Goal: Task Accomplishment & Management: Use online tool/utility

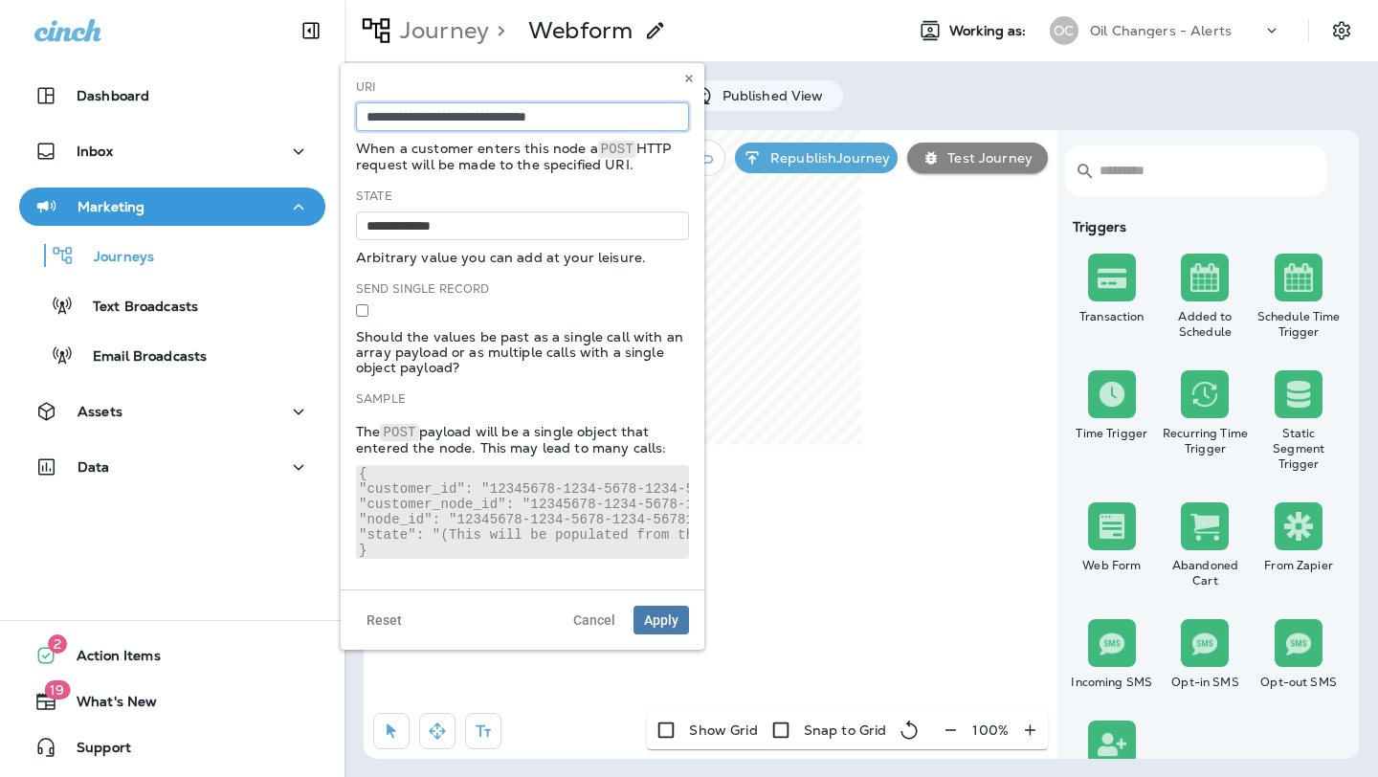
drag, startPoint x: 579, startPoint y: 118, endPoint x: 348, endPoint y: 117, distance: 230.7
click at [348, 117] on div "**********" at bounding box center [523, 326] width 364 height 527
click at [400, 106] on input at bounding box center [522, 116] width 333 height 29
click at [400, 112] on input at bounding box center [522, 116] width 333 height 29
click at [551, 123] on input at bounding box center [522, 116] width 333 height 29
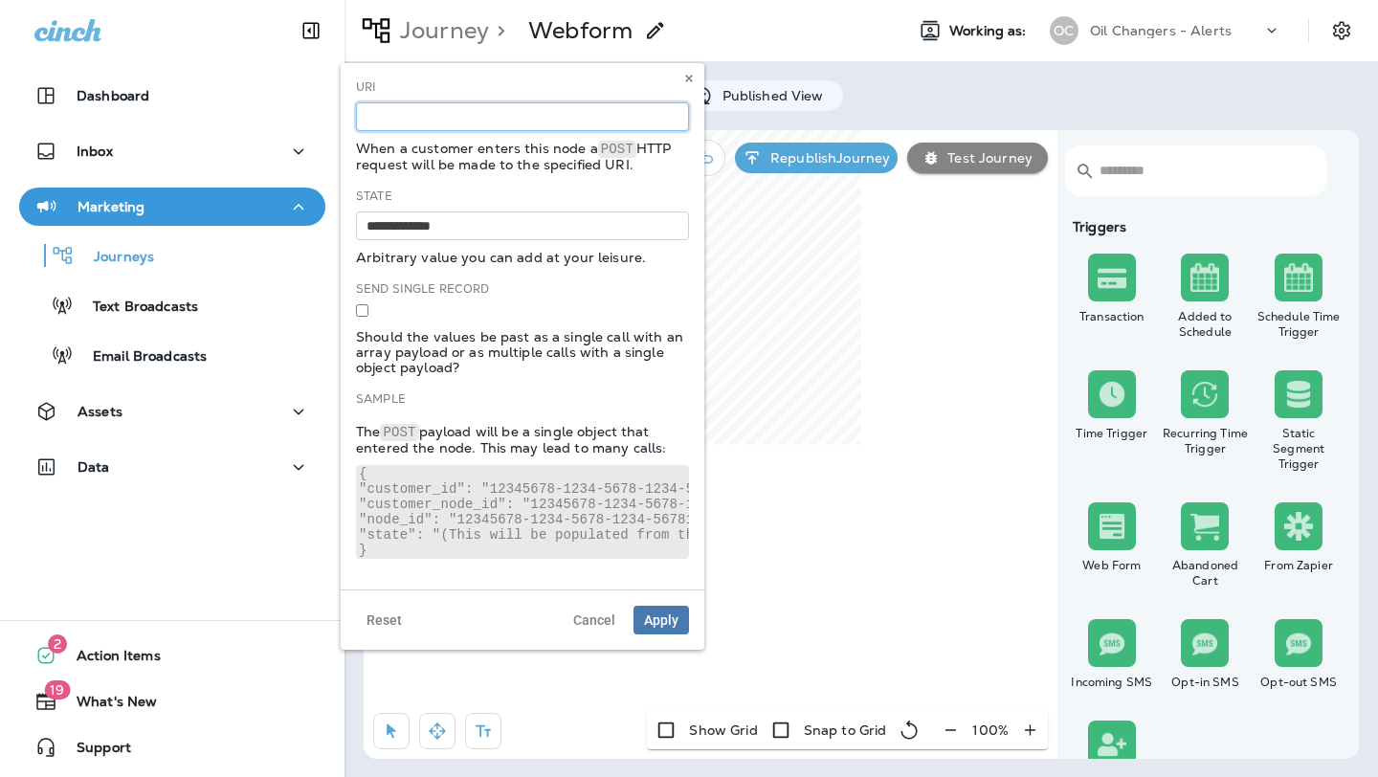
paste input "**********"
type input "**********"
click at [655, 614] on span "Apply" at bounding box center [661, 620] width 34 height 13
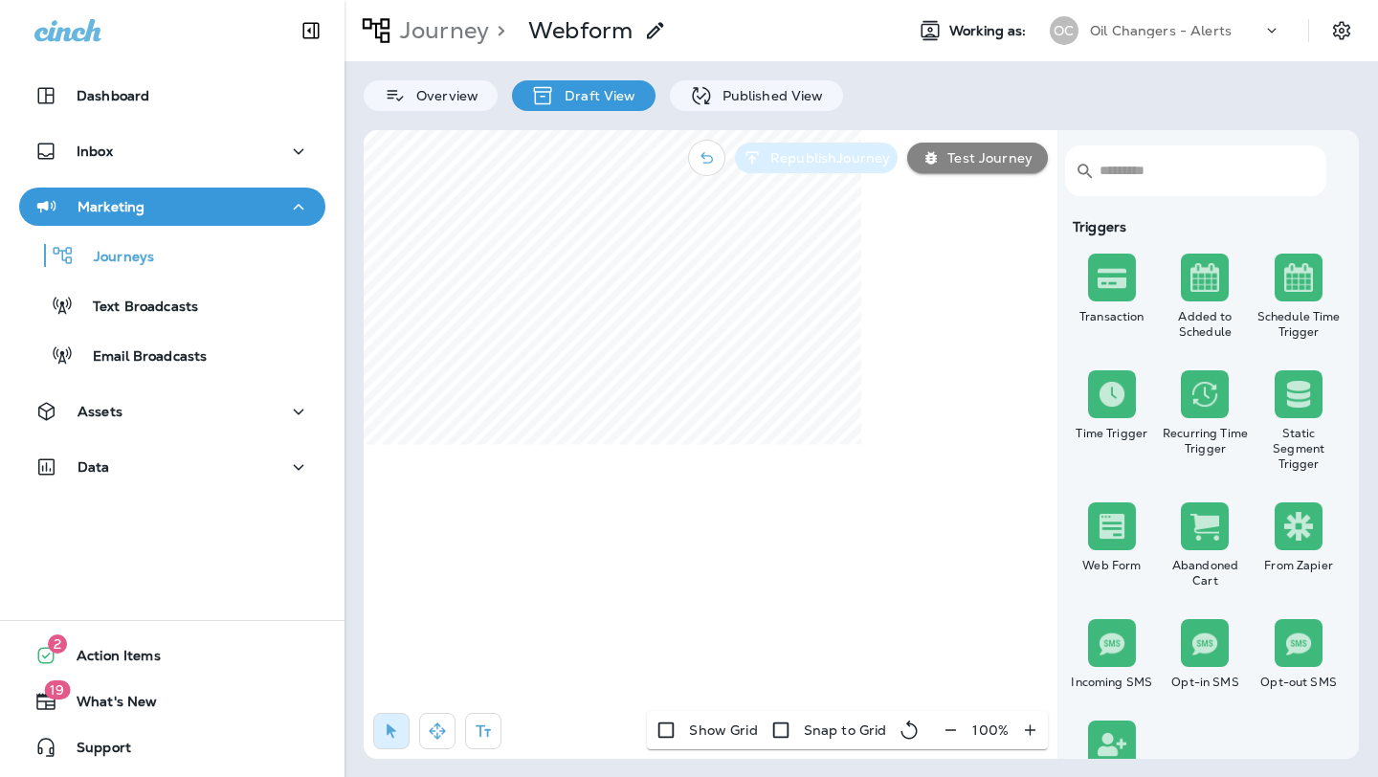
click at [845, 160] on p "Republish Journey" at bounding box center [826, 157] width 127 height 15
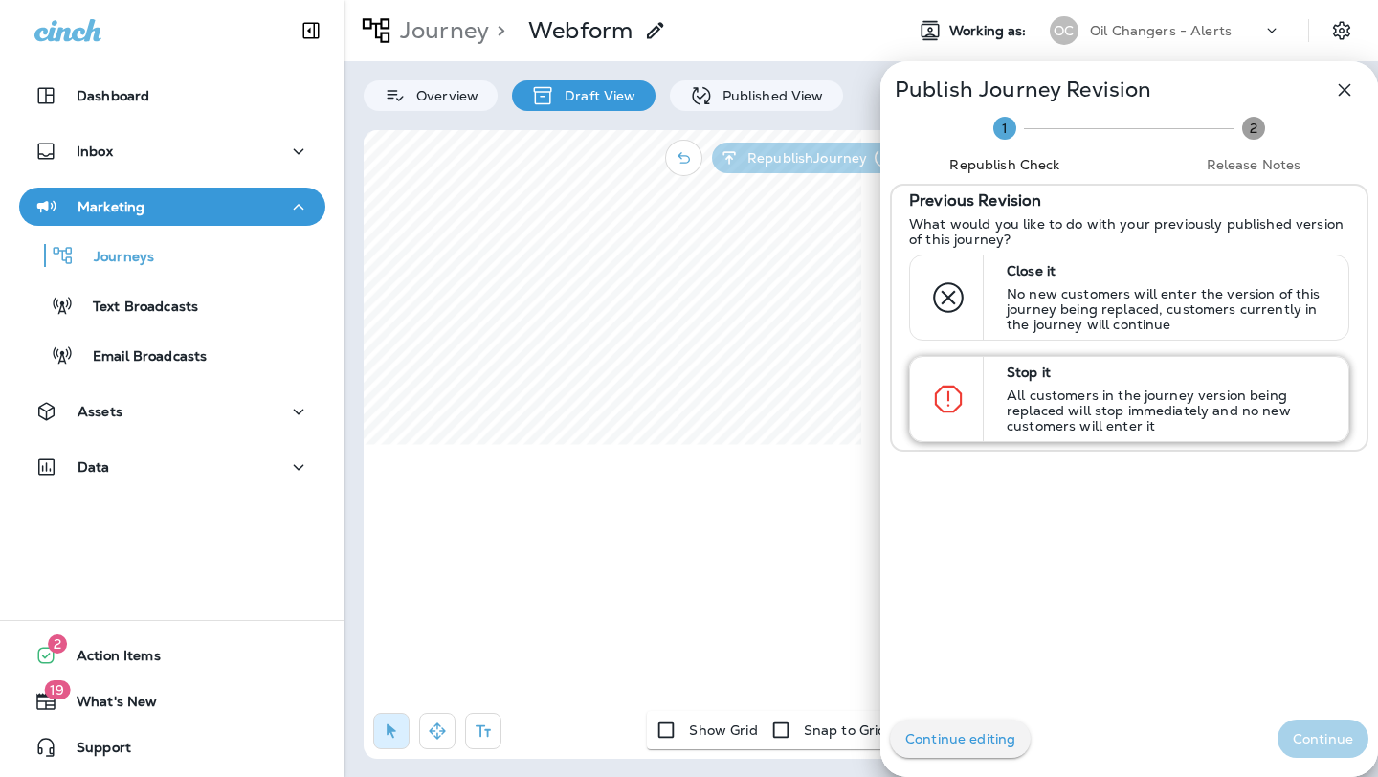
click at [1131, 415] on p "All customers in the journey version being replaced will stop immediately and n…" at bounding box center [1169, 411] width 325 height 46
click at [1301, 726] on button "Continue" at bounding box center [1323, 739] width 91 height 38
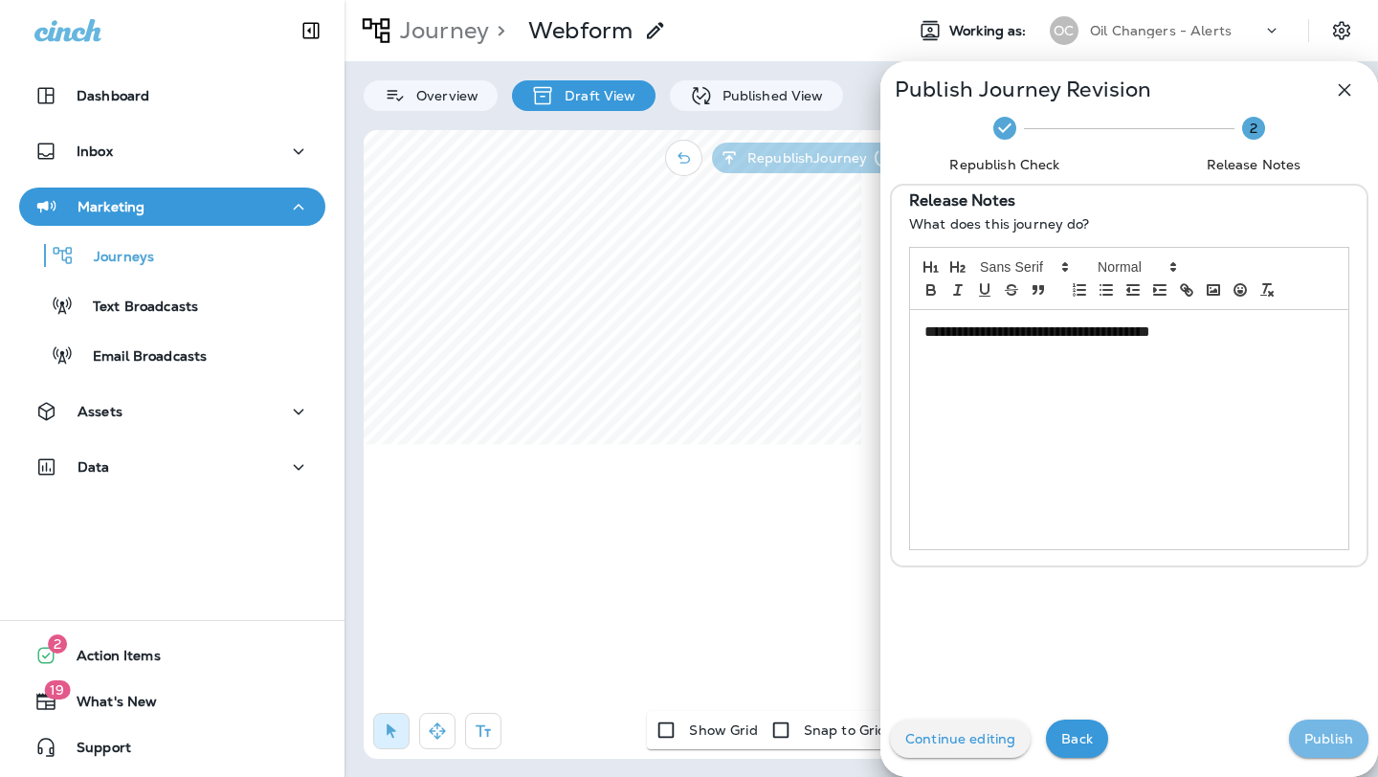
click at [1343, 744] on p "Publish" at bounding box center [1329, 738] width 49 height 15
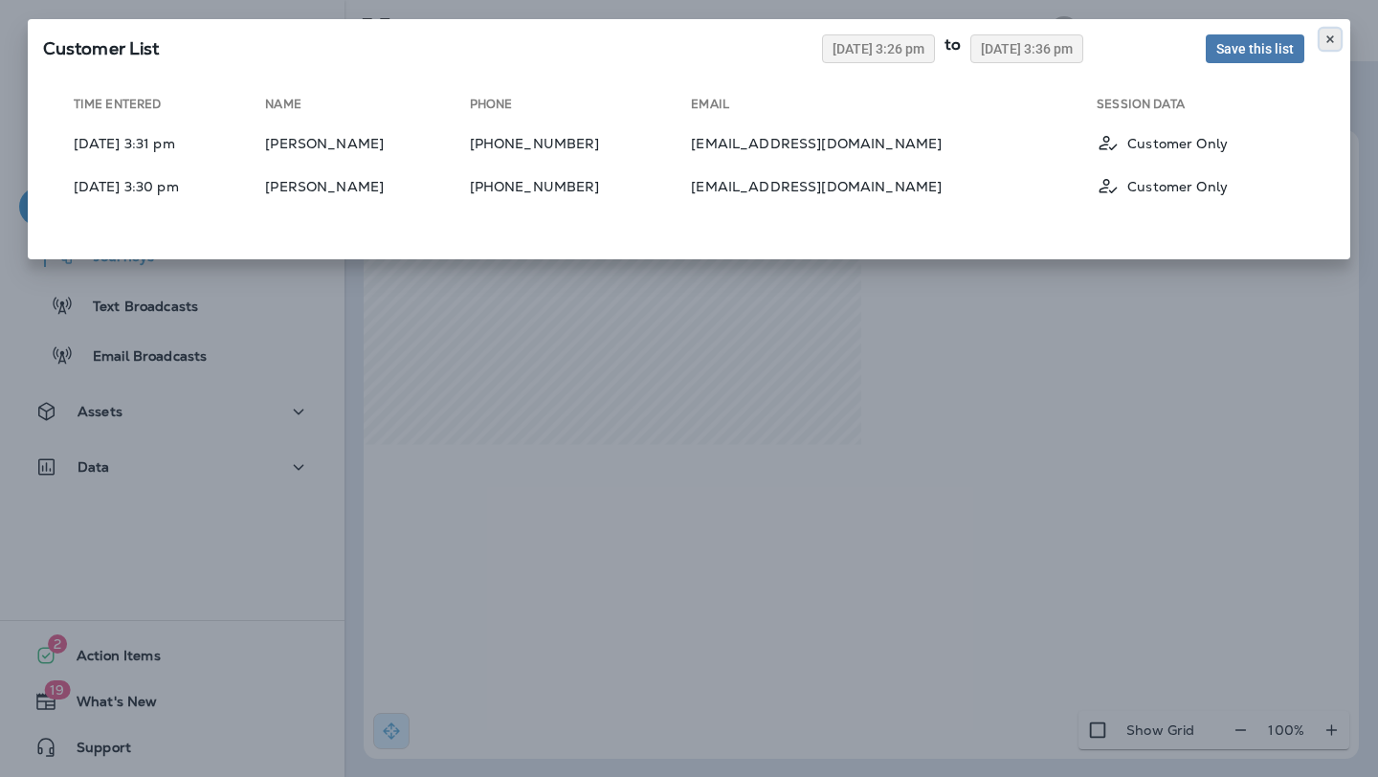
click at [1330, 34] on icon at bounding box center [1330, 39] width 11 height 11
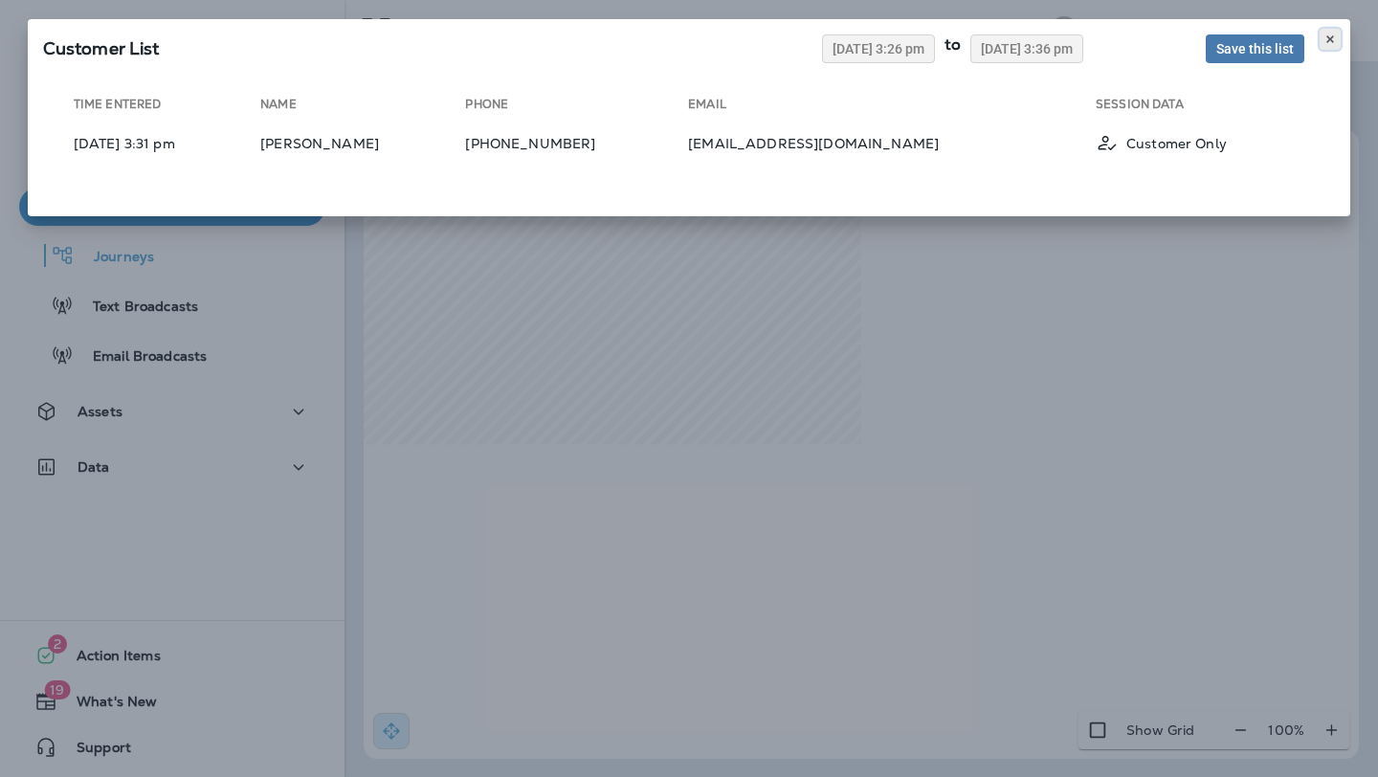
click at [1333, 38] on icon at bounding box center [1330, 39] width 11 height 11
click at [1334, 30] on button at bounding box center [1330, 39] width 21 height 21
click at [1325, 33] on button at bounding box center [1330, 39] width 21 height 21
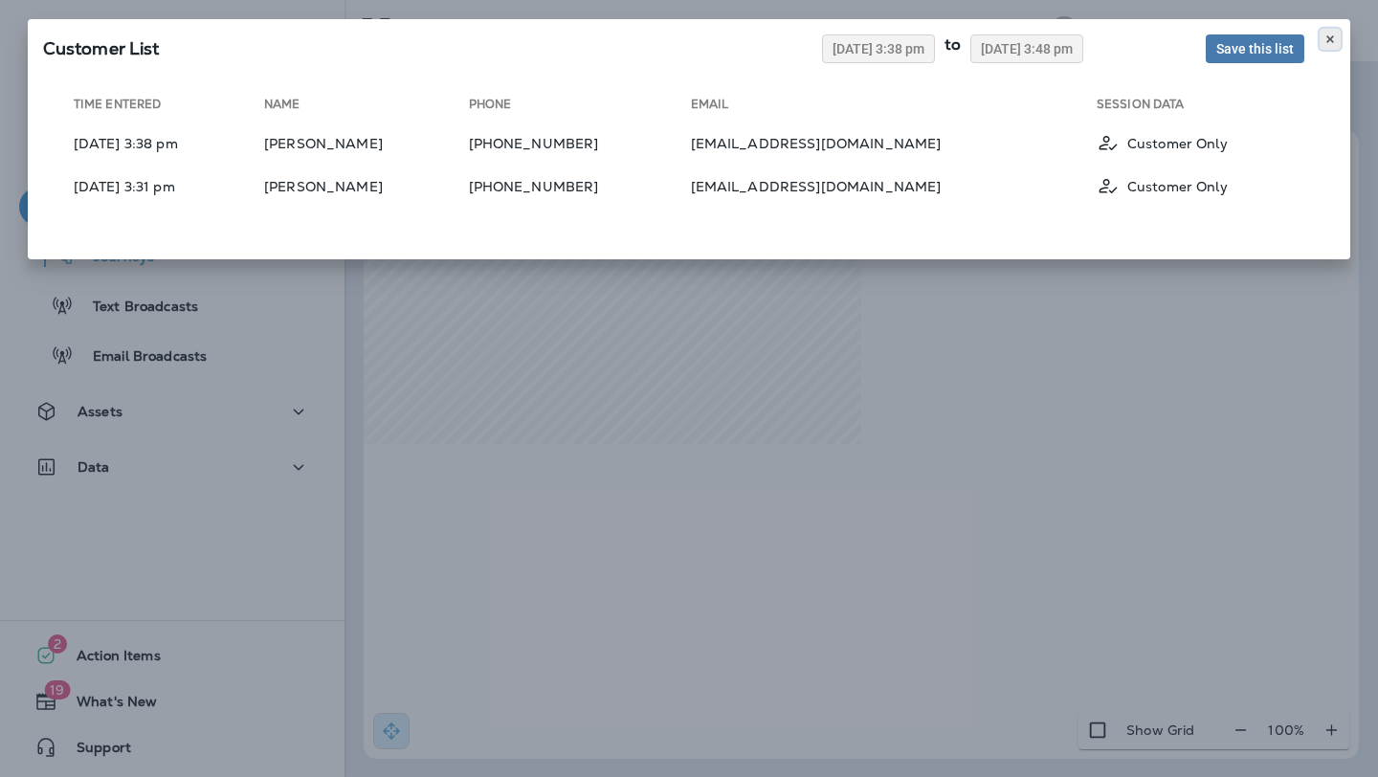
click at [1325, 35] on icon at bounding box center [1330, 39] width 11 height 11
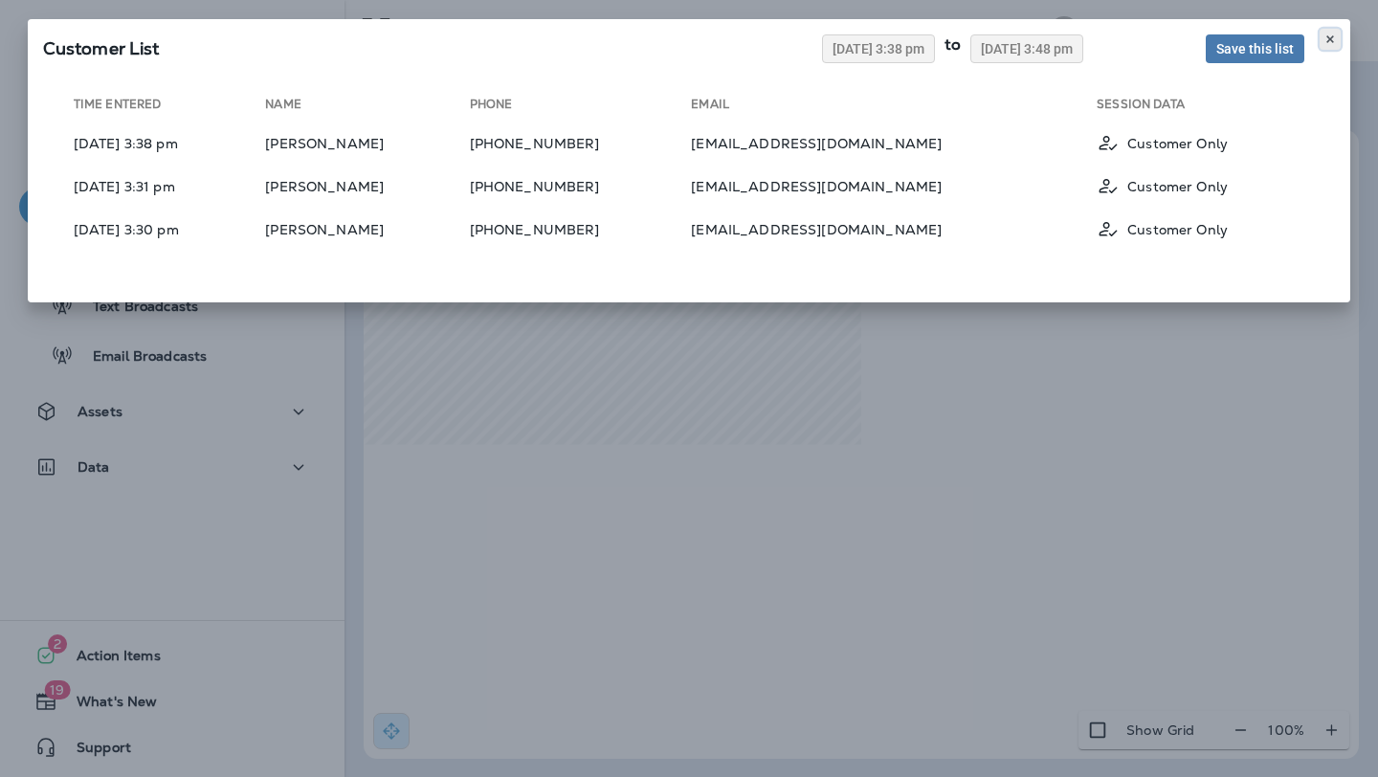
click at [1332, 39] on use at bounding box center [1330, 39] width 7 height 8
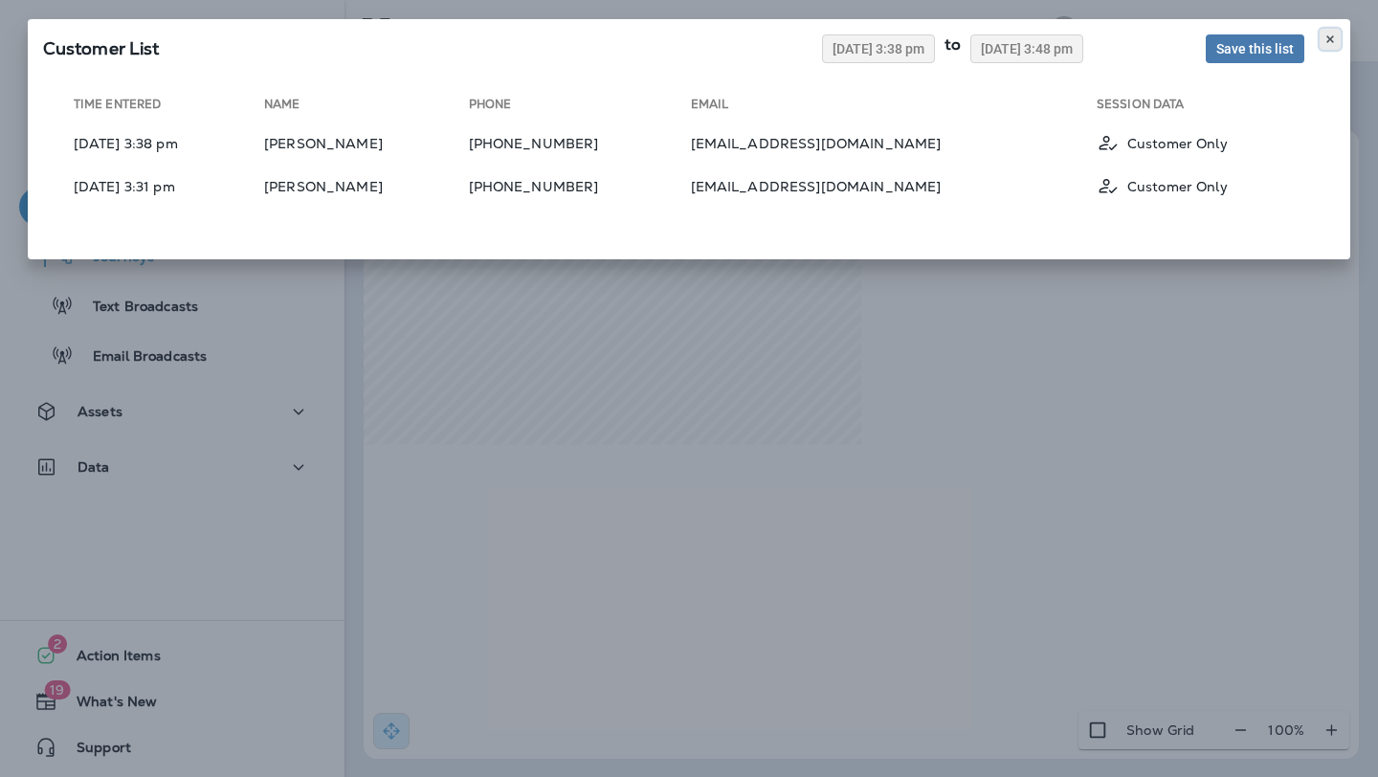
click at [1332, 40] on use at bounding box center [1330, 39] width 7 height 8
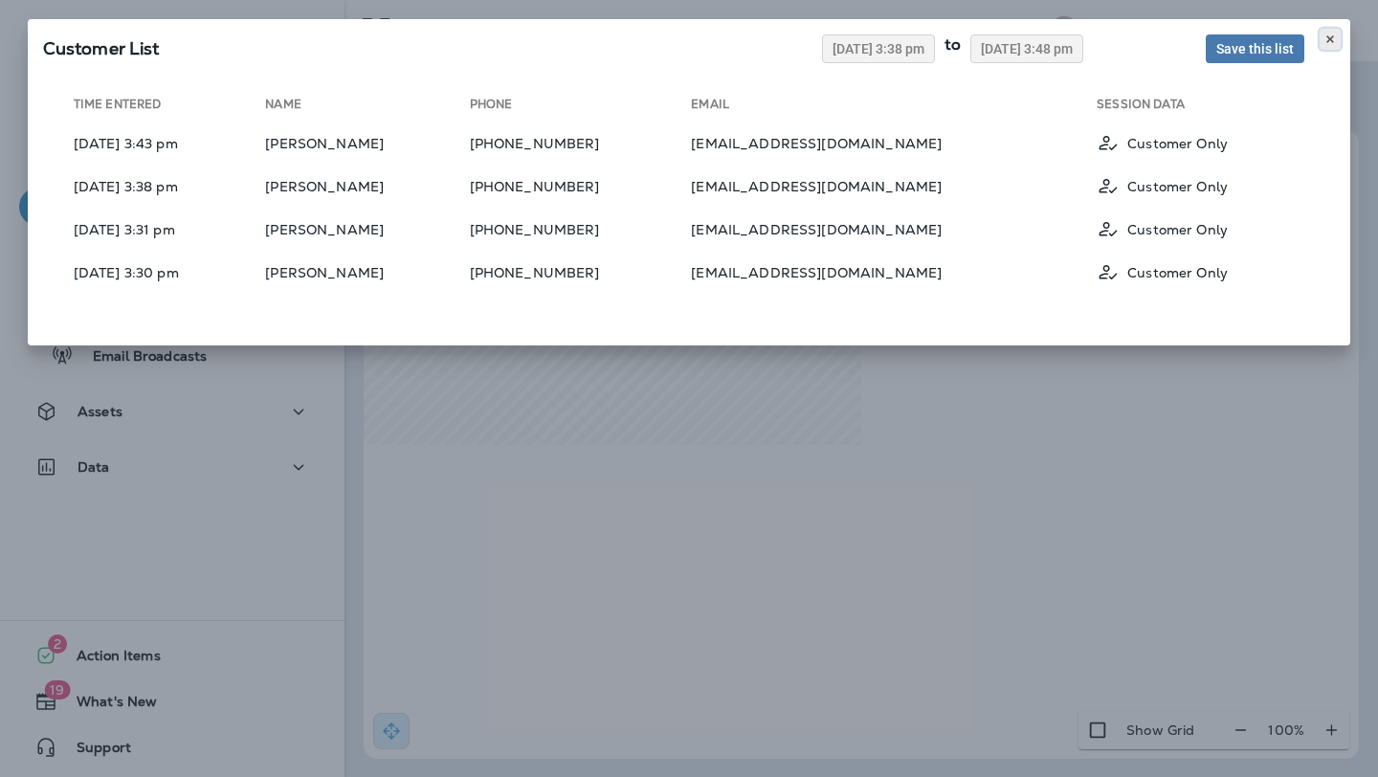
click at [1331, 40] on icon at bounding box center [1330, 39] width 11 height 11
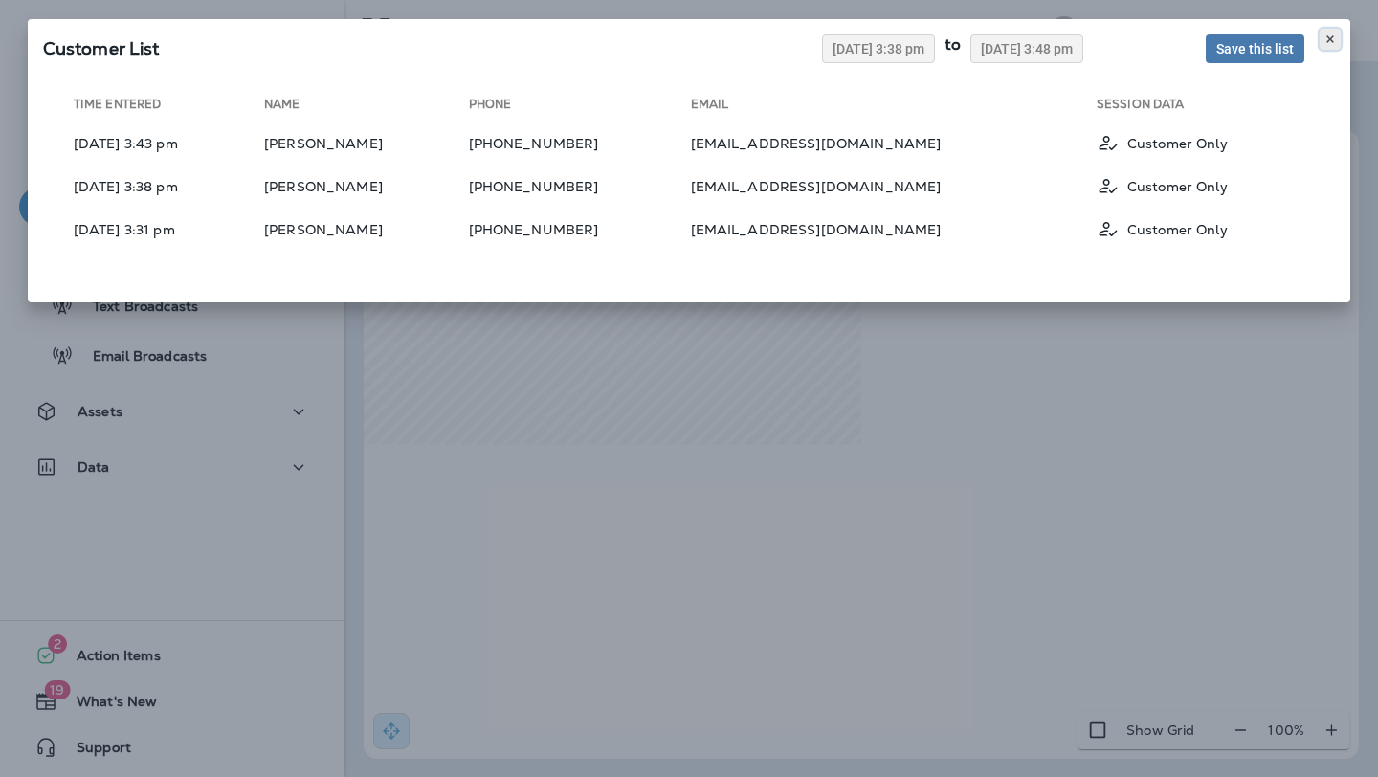
click at [1330, 34] on icon at bounding box center [1330, 39] width 11 height 11
click at [1181, 433] on div "Customer List 08/26/2025 3:47 pm to 09/02/2025 3:57 pm Save this list Time Ente…" at bounding box center [689, 388] width 1378 height 777
click at [1327, 40] on icon at bounding box center [1330, 39] width 11 height 11
click at [1065, 488] on div "Customer List 08/26/2025 3:47 pm to 09/02/2025 3:57 pm Save this list Time Ente…" at bounding box center [689, 388] width 1378 height 777
click at [1329, 25] on div "Customer List 08/26/2025 3:47 pm to 09/02/2025 3:57 pm Save this list" at bounding box center [689, 46] width 1323 height 54
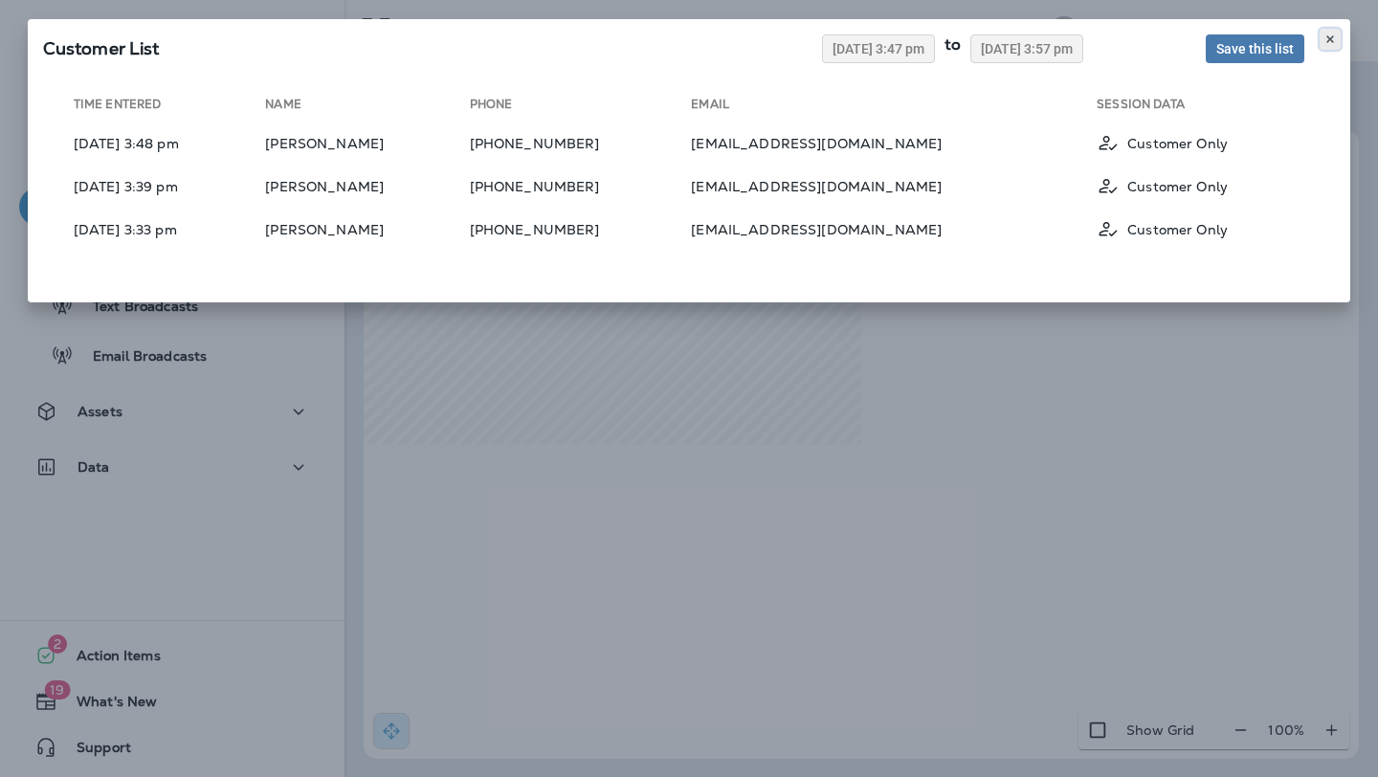
click at [1329, 32] on button at bounding box center [1330, 39] width 21 height 21
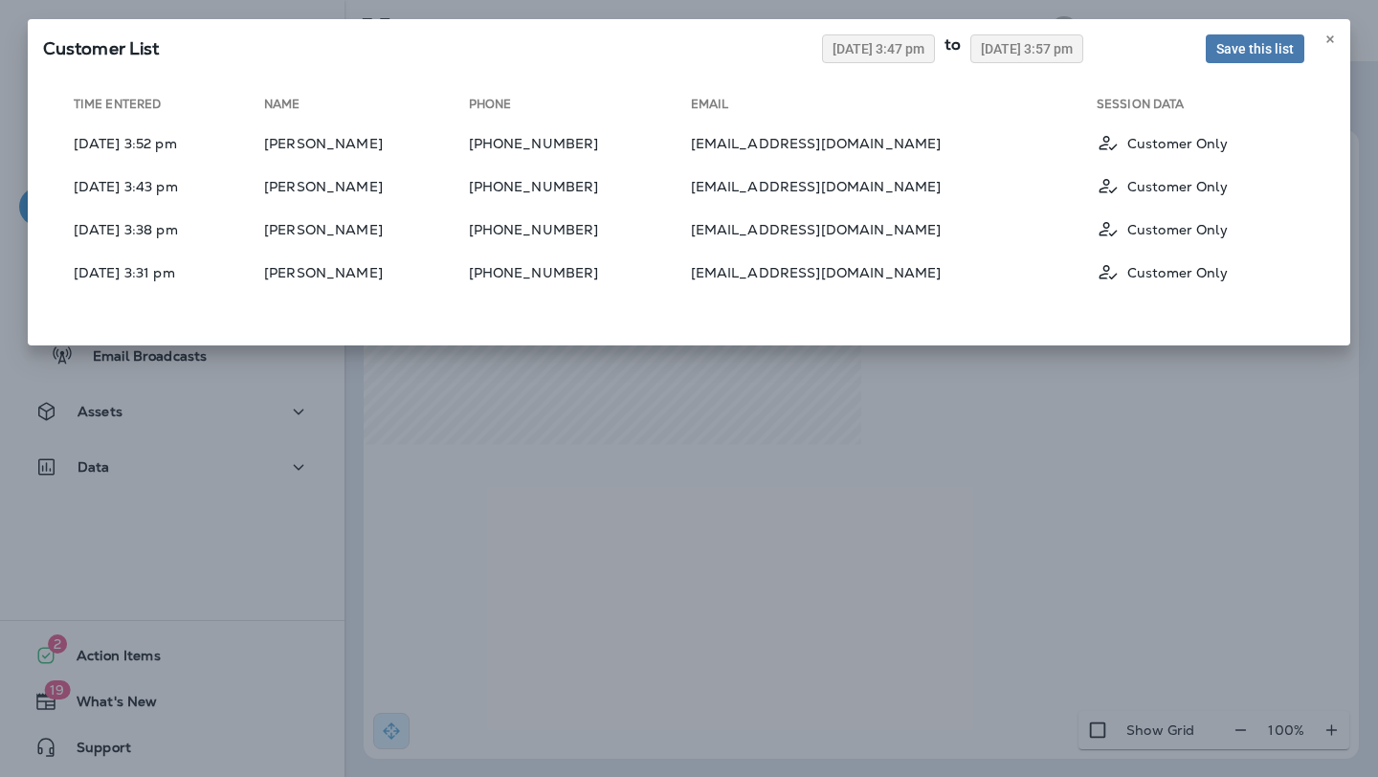
click at [723, 412] on div "Customer List 08/26/2025 3:47 pm to 09/02/2025 3:57 pm Save this list Time Ente…" at bounding box center [689, 388] width 1378 height 777
click at [1332, 35] on icon at bounding box center [1330, 39] width 11 height 11
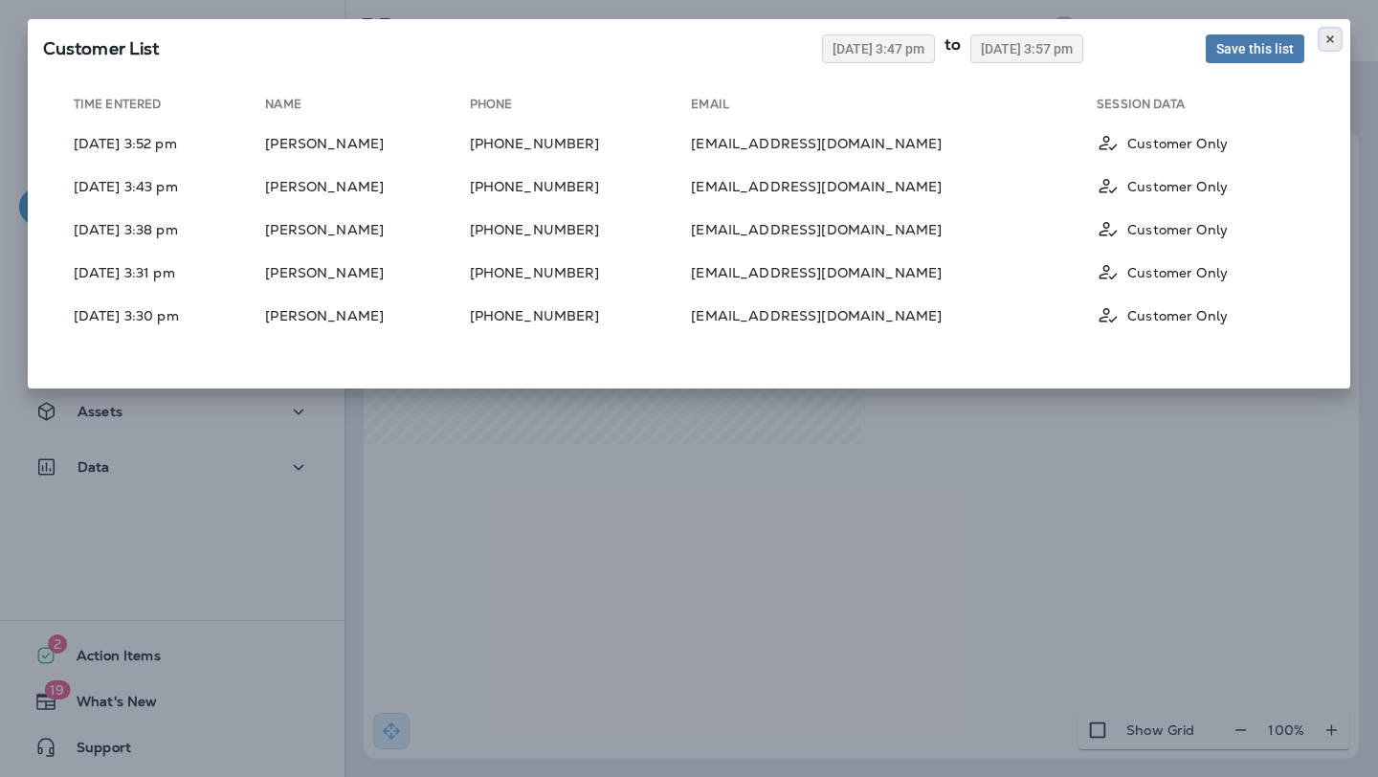
click at [1331, 37] on icon at bounding box center [1330, 39] width 11 height 11
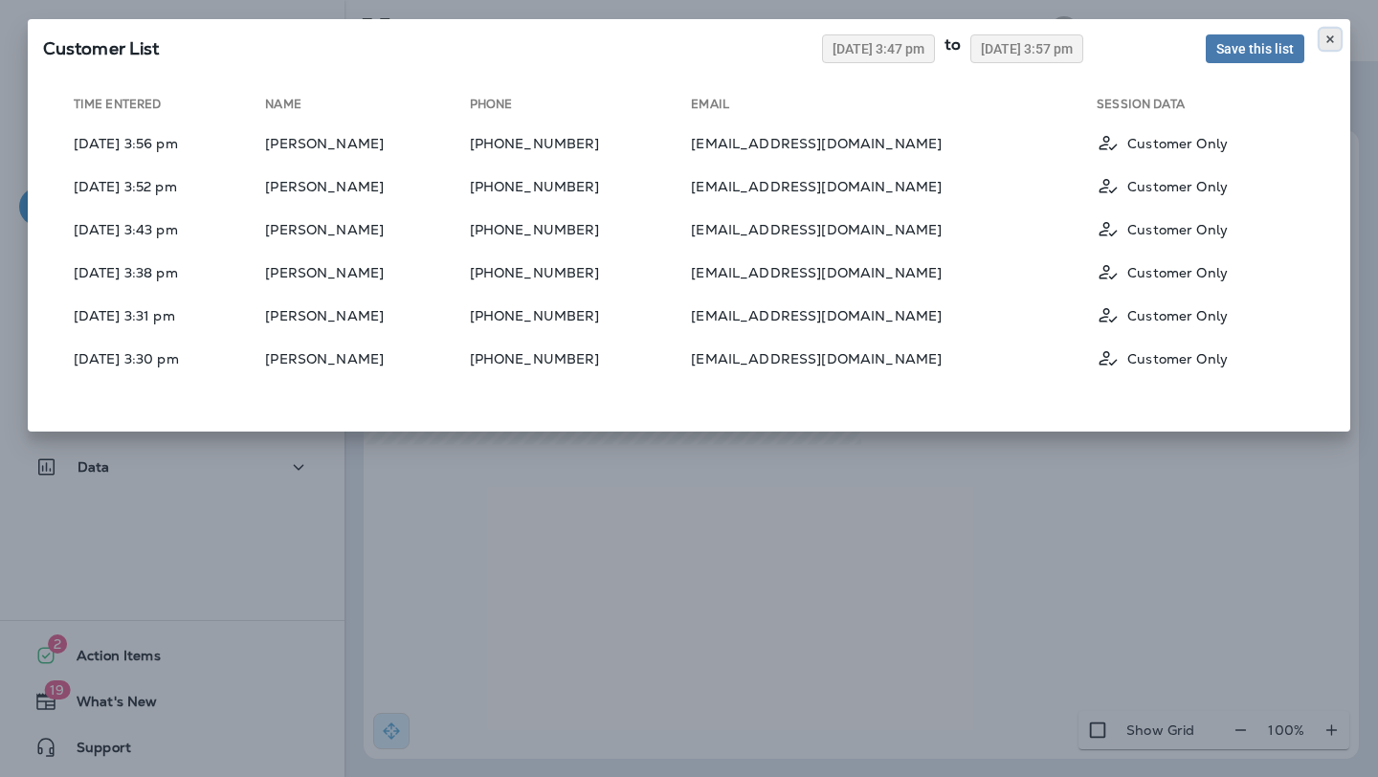
click at [1331, 41] on icon at bounding box center [1330, 39] width 11 height 11
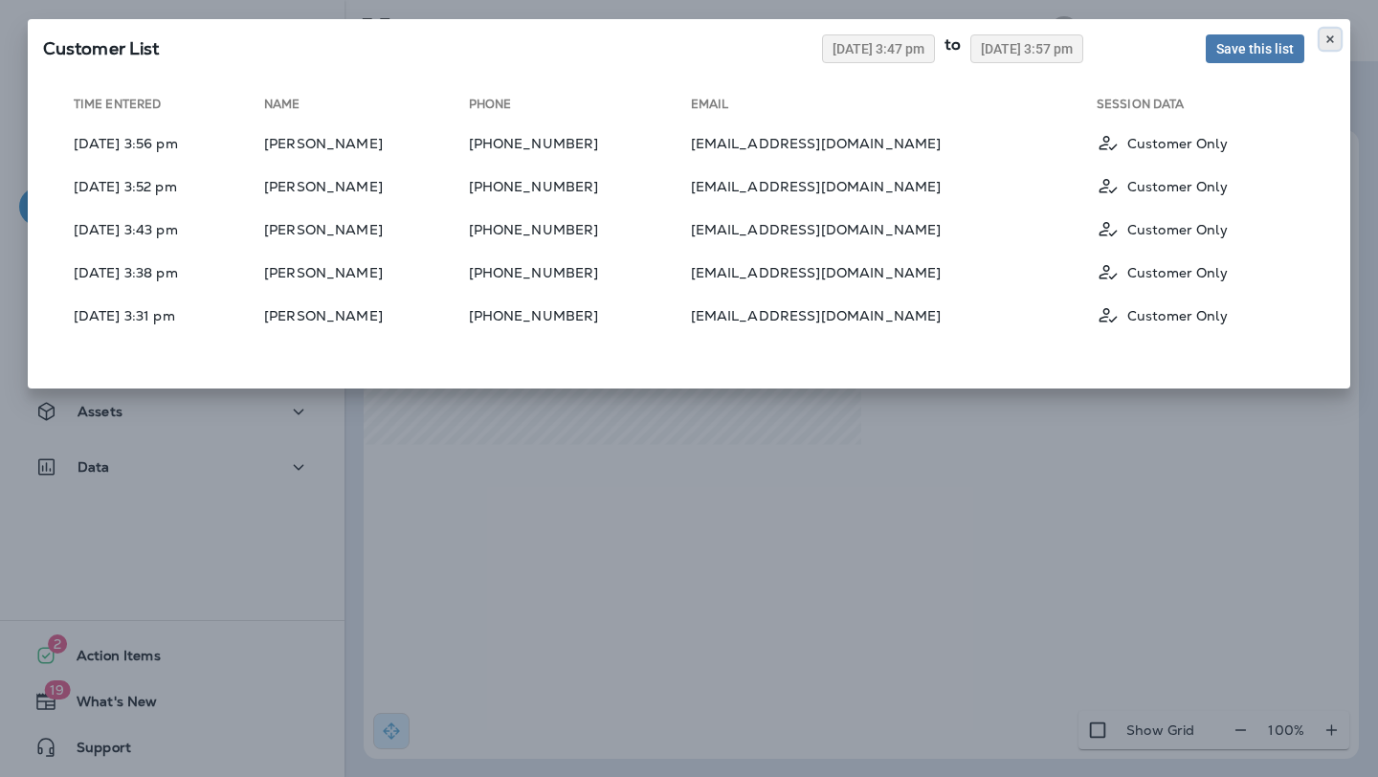
click at [1331, 34] on icon at bounding box center [1330, 39] width 11 height 11
